Goal: Entertainment & Leisure: Consume media (video, audio)

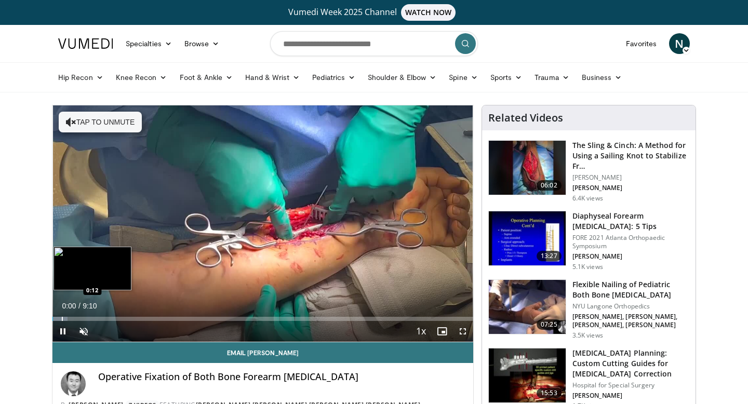
click at [62, 318] on div "Progress Bar" at bounding box center [62, 319] width 1 height 4
click at [80, 318] on div "Progress Bar" at bounding box center [80, 319] width 1 height 4
click at [95, 318] on div "Progress Bar" at bounding box center [95, 319] width 1 height 4
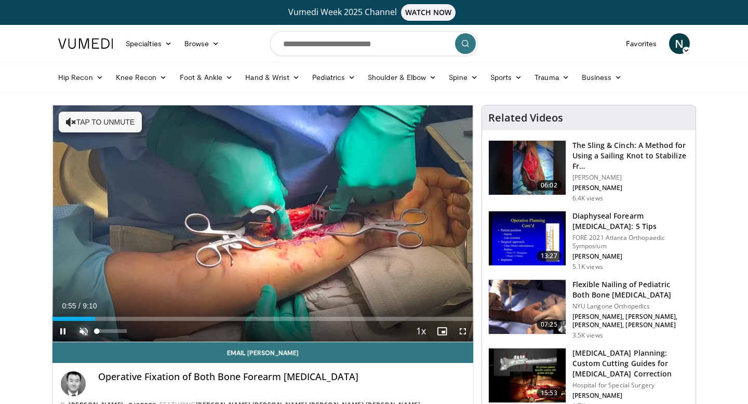
click at [82, 338] on span "Video Player" at bounding box center [83, 331] width 21 height 21
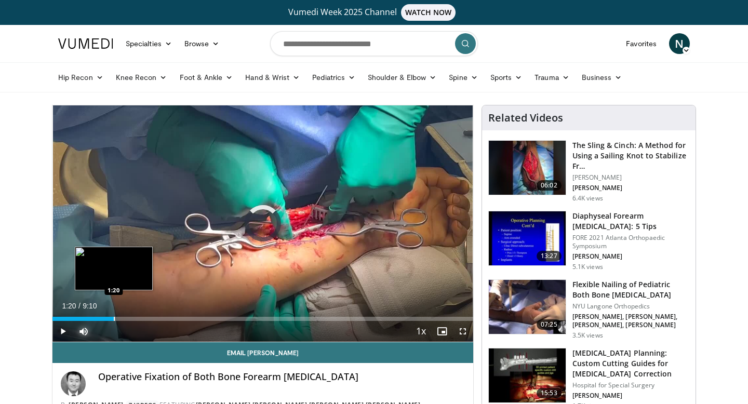
click at [114, 317] on div "Progress Bar" at bounding box center [114, 319] width 1 height 4
click at [125, 317] on div "Progress Bar" at bounding box center [125, 319] width 1 height 4
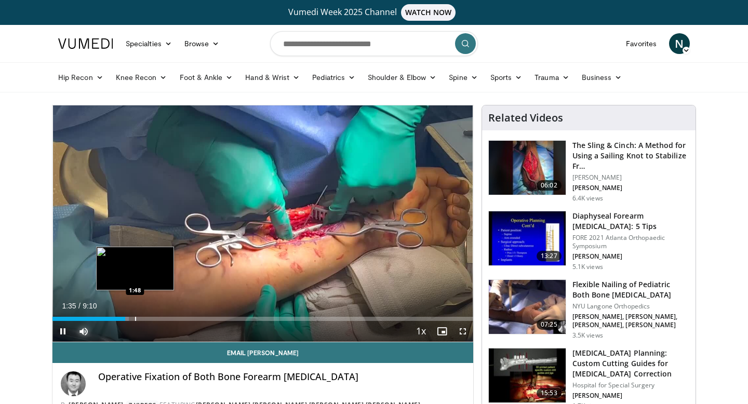
click at [135, 318] on div "Progress Bar" at bounding box center [135, 319] width 1 height 4
click at [153, 320] on div "Progress Bar" at bounding box center [153, 319] width 1 height 4
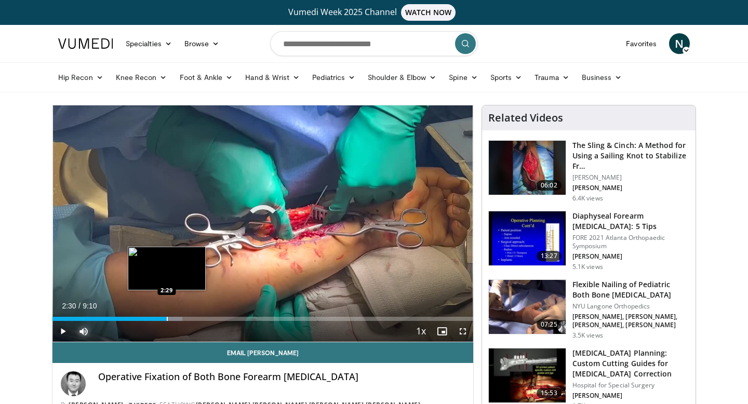
click at [167, 320] on div "Progress Bar" at bounding box center [167, 319] width 1 height 4
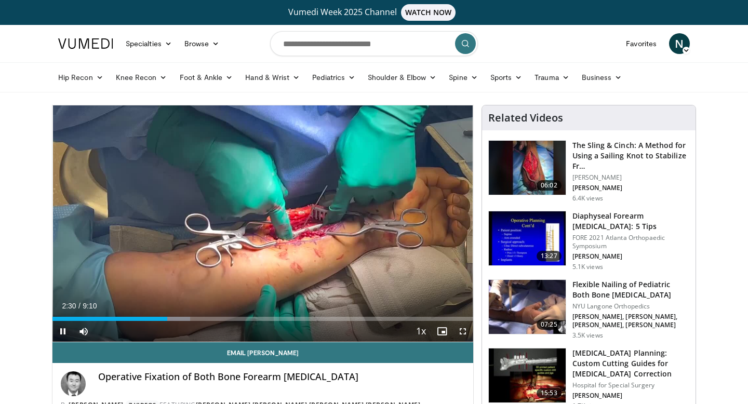
click at [176, 323] on div "Current Time 2:30 / Duration 9:10 Pause Skip Backward Skip Forward Mute 51% Loa…" at bounding box center [262, 331] width 421 height 21
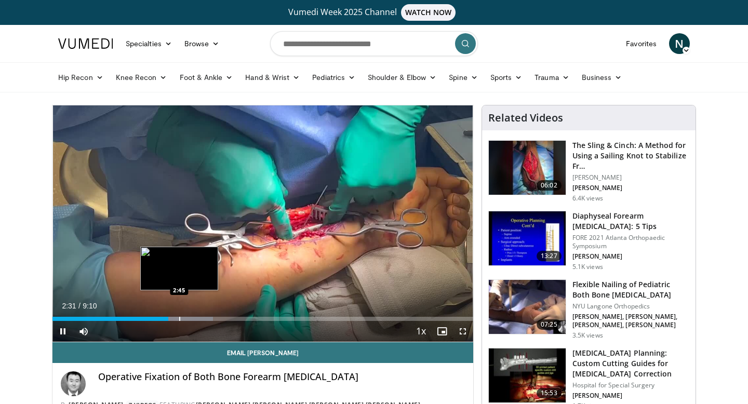
click at [179, 317] on div "Progress Bar" at bounding box center [179, 319] width 1 height 4
click at [188, 318] on div "Progress Bar" at bounding box center [188, 319] width 1 height 4
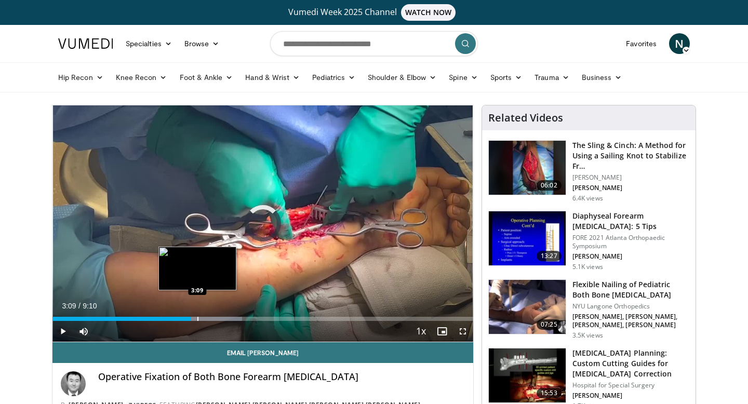
click at [197, 319] on div "Progress Bar" at bounding box center [197, 319] width 1 height 4
click at [203, 320] on div "Progress Bar" at bounding box center [203, 319] width 1 height 4
click at [188, 319] on div "Progress Bar" at bounding box center [188, 319] width 1 height 4
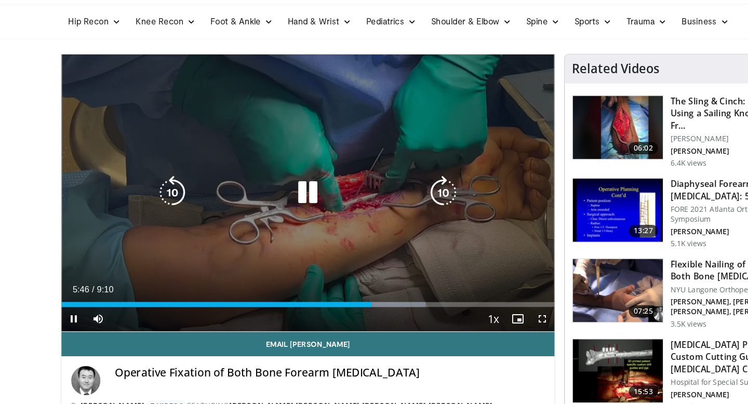
click at [309, 220] on div "Video Player" at bounding box center [263, 223] width 252 height 21
click at [268, 230] on icon "Video Player" at bounding box center [262, 223] width 29 height 29
